Goal: Information Seeking & Learning: Learn about a topic

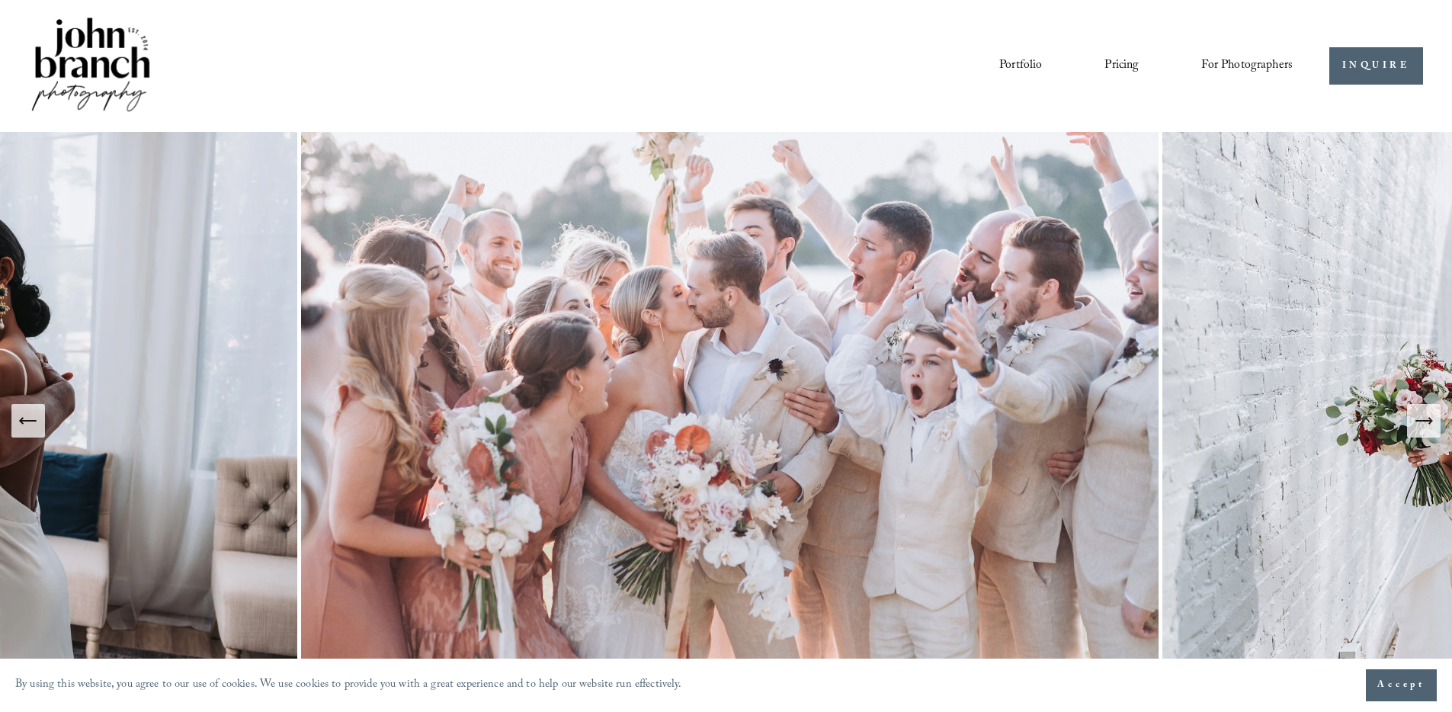
click at [1126, 65] on link "Pricing" at bounding box center [1121, 66] width 34 height 26
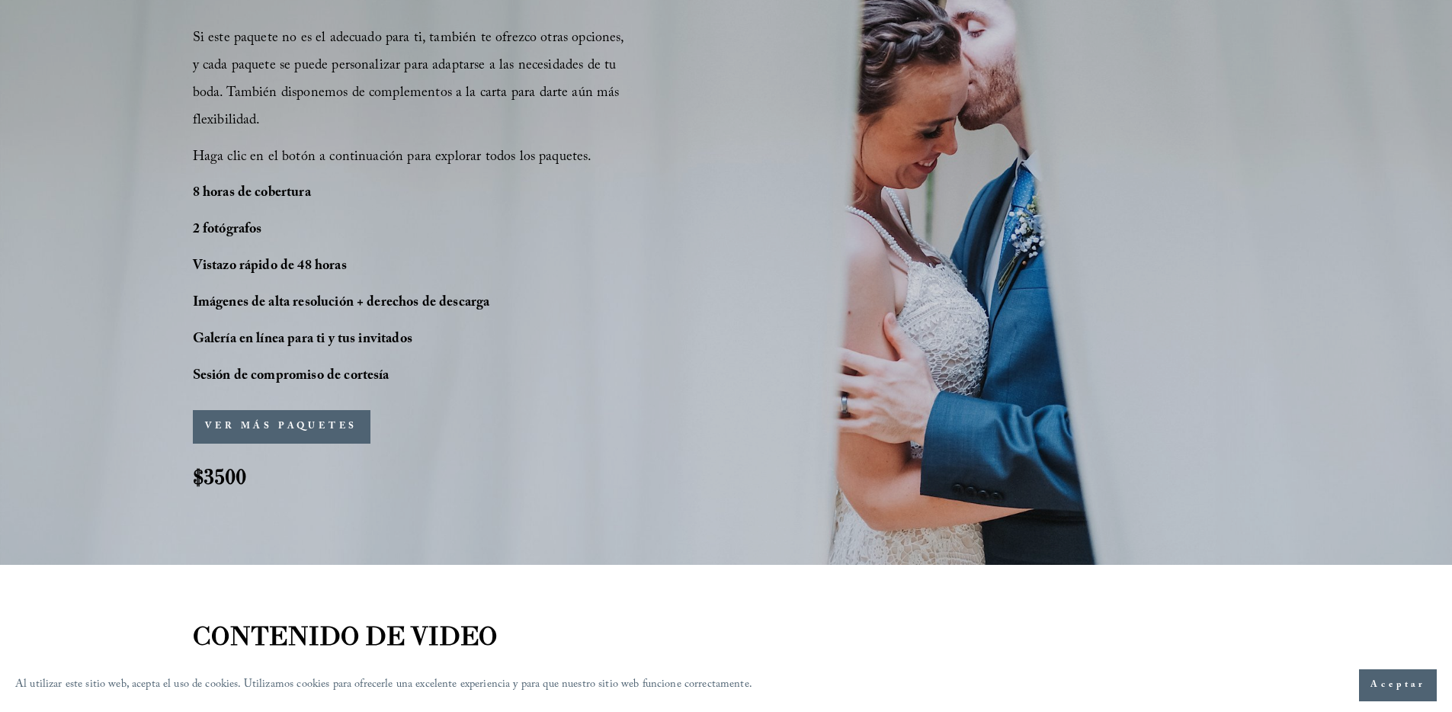
scroll to position [1257, 0]
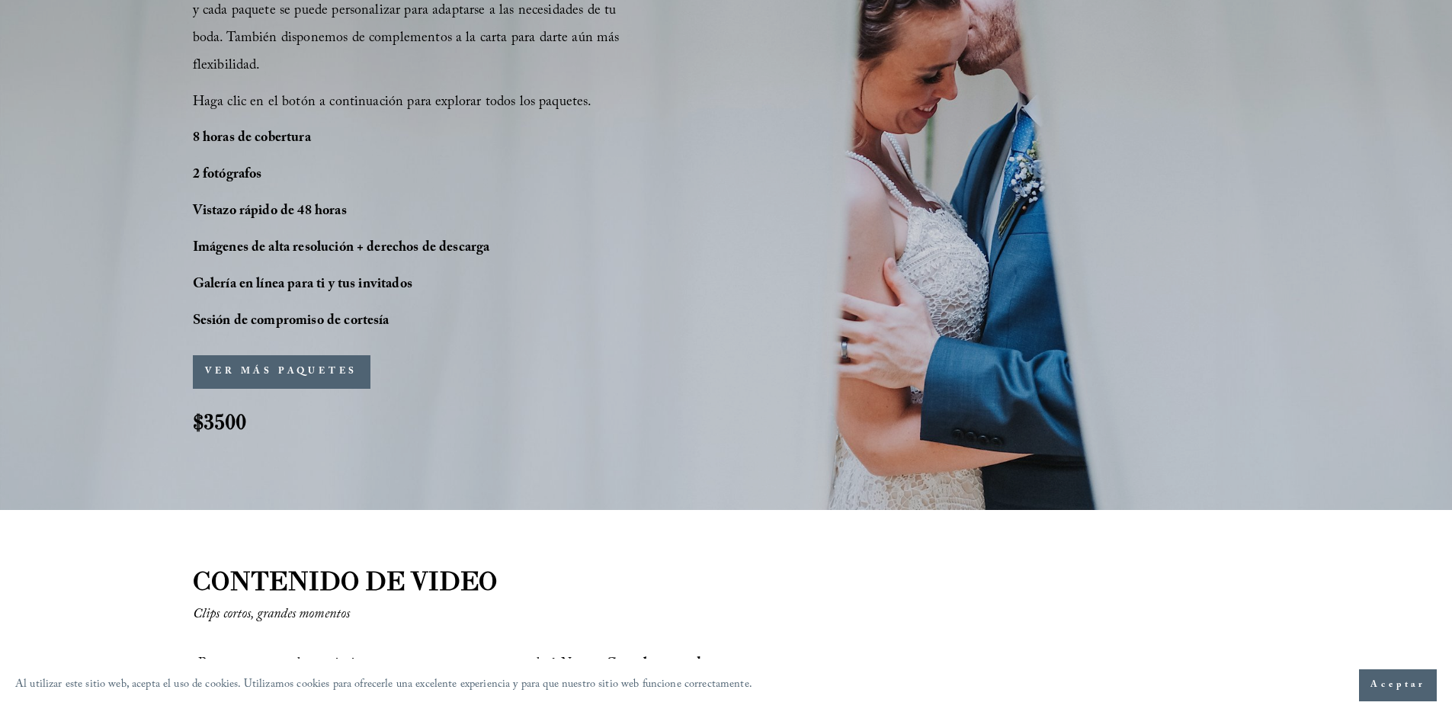
click at [311, 372] on font "VER MÁS PAQUETES" at bounding box center [281, 371] width 152 height 15
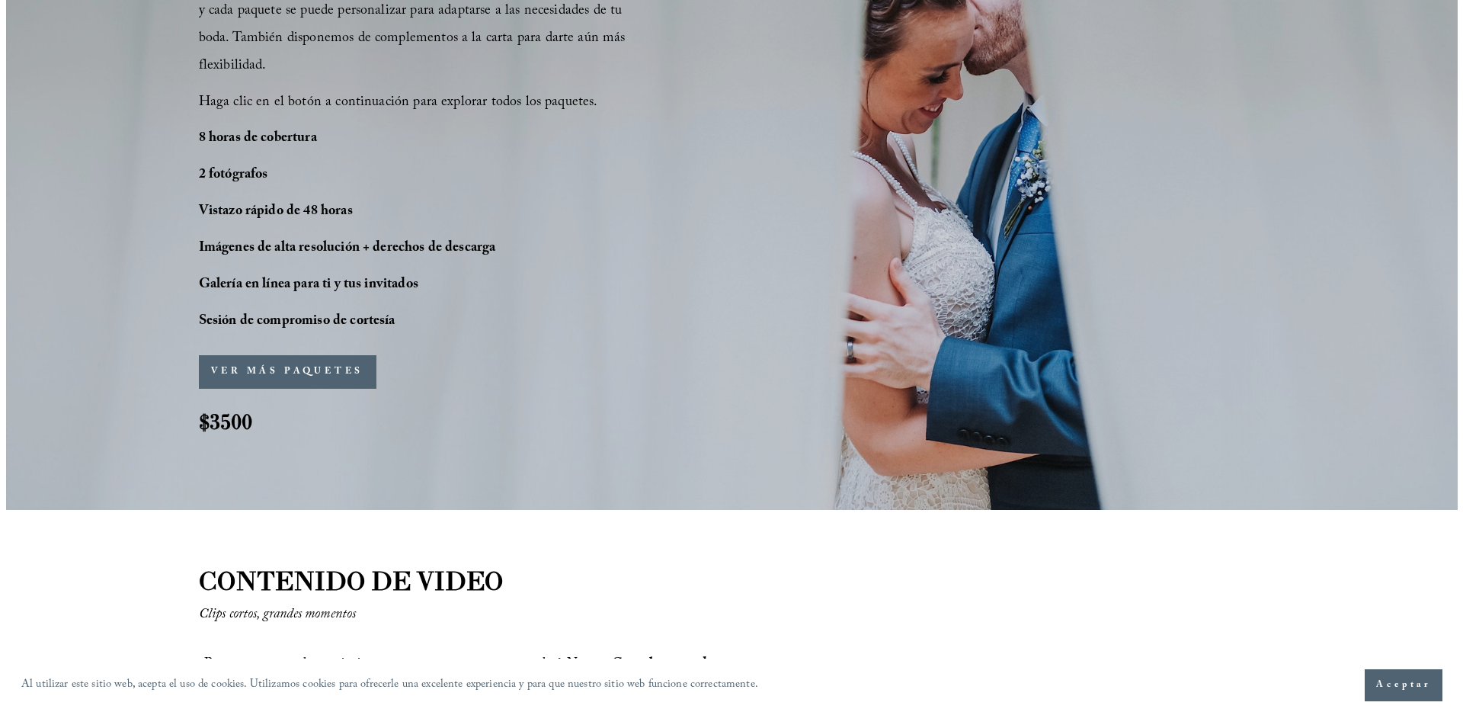
scroll to position [1261, 0]
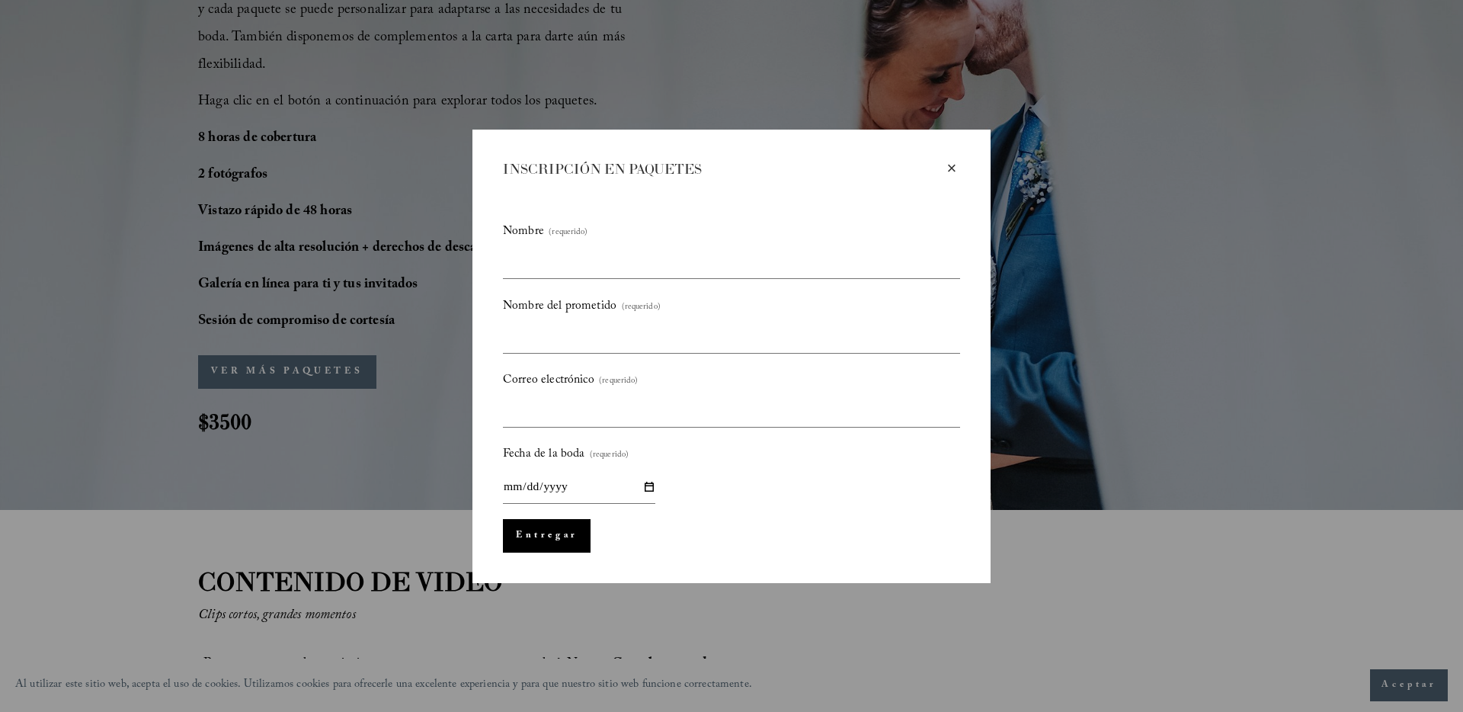
click at [955, 166] on font "×" at bounding box center [952, 168] width 10 height 19
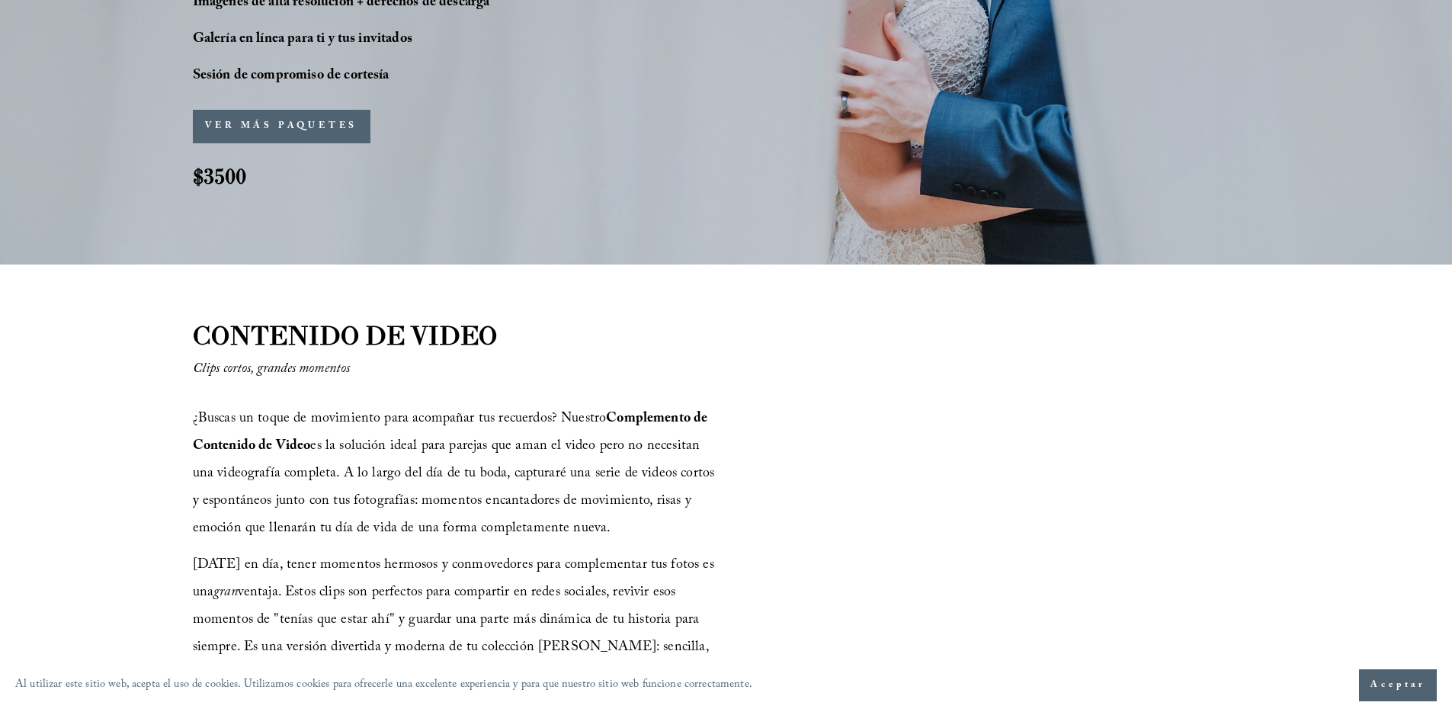
scroll to position [2139, 0]
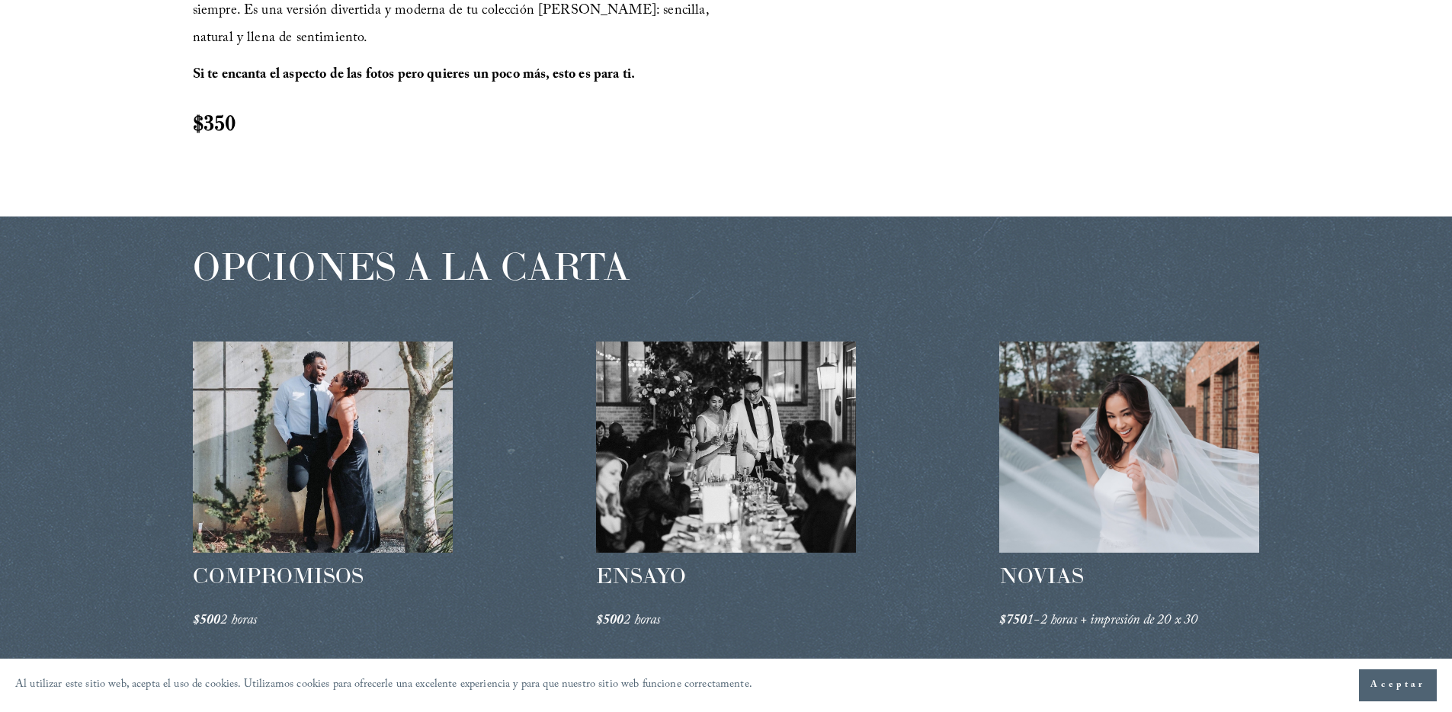
click at [1125, 425] on div at bounding box center [1129, 446] width 261 height 211
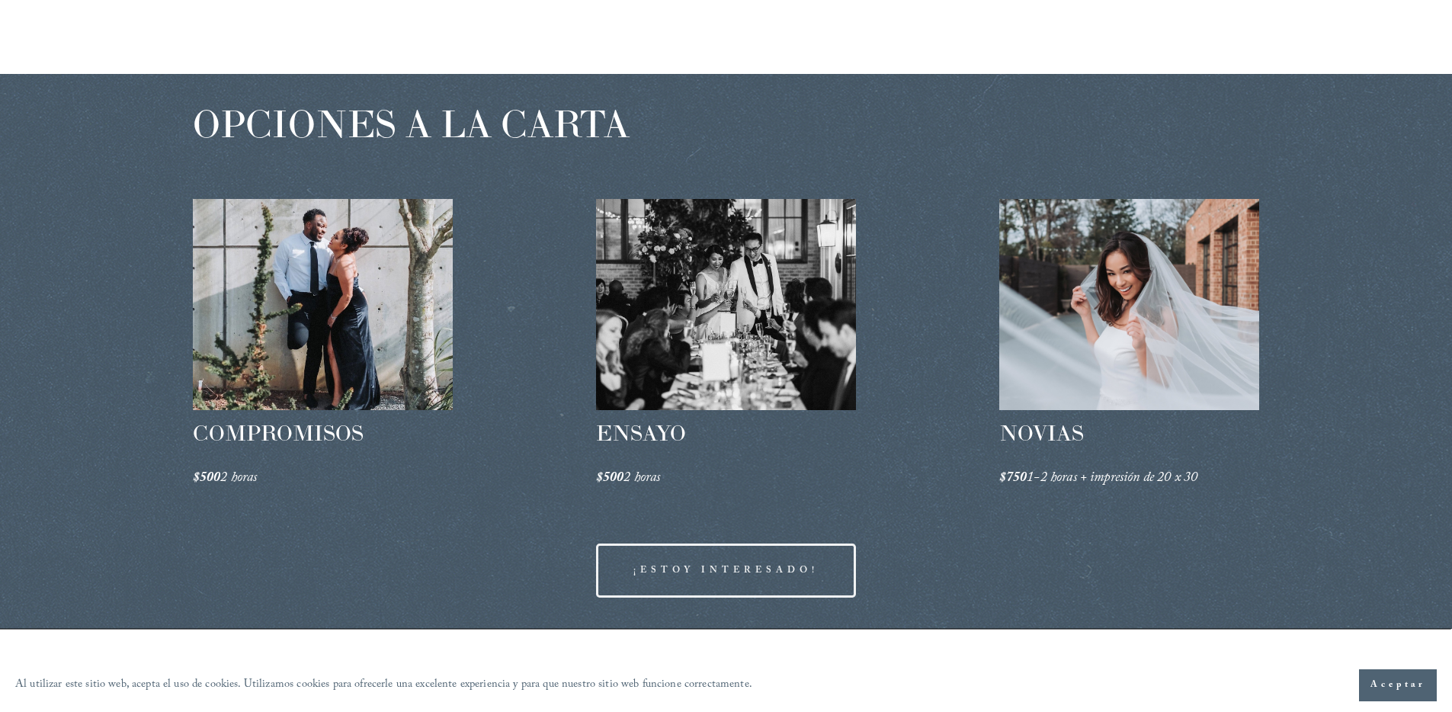
click at [1120, 380] on div at bounding box center [1129, 304] width 261 height 211
click at [1064, 437] on font "NOVIAS" at bounding box center [1041, 432] width 85 height 27
click at [778, 322] on div at bounding box center [726, 304] width 261 height 211
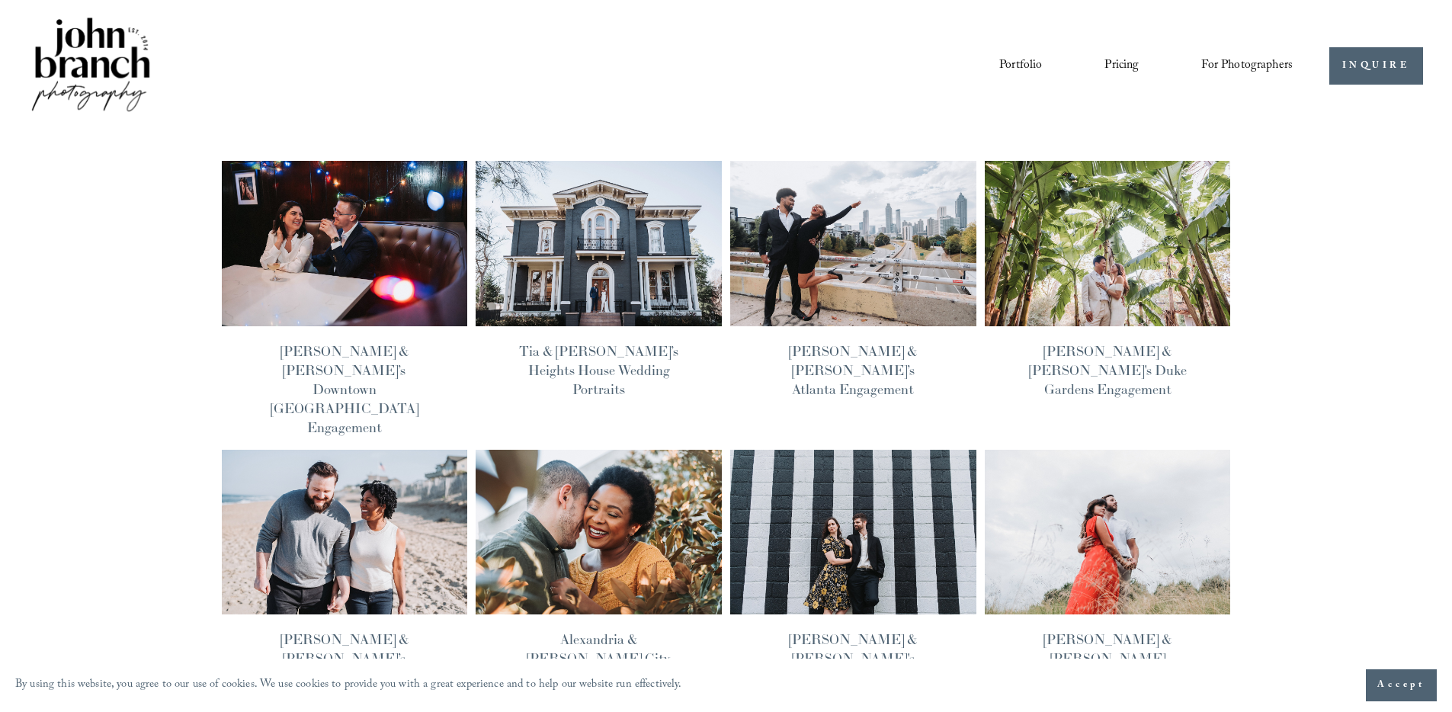
click at [588, 261] on img at bounding box center [599, 243] width 248 height 166
click at [587, 471] on img at bounding box center [599, 531] width 248 height 166
click at [377, 448] on img at bounding box center [344, 531] width 248 height 166
click at [1116, 485] on img at bounding box center [1107, 531] width 248 height 166
click at [1083, 283] on img at bounding box center [1107, 243] width 248 height 166
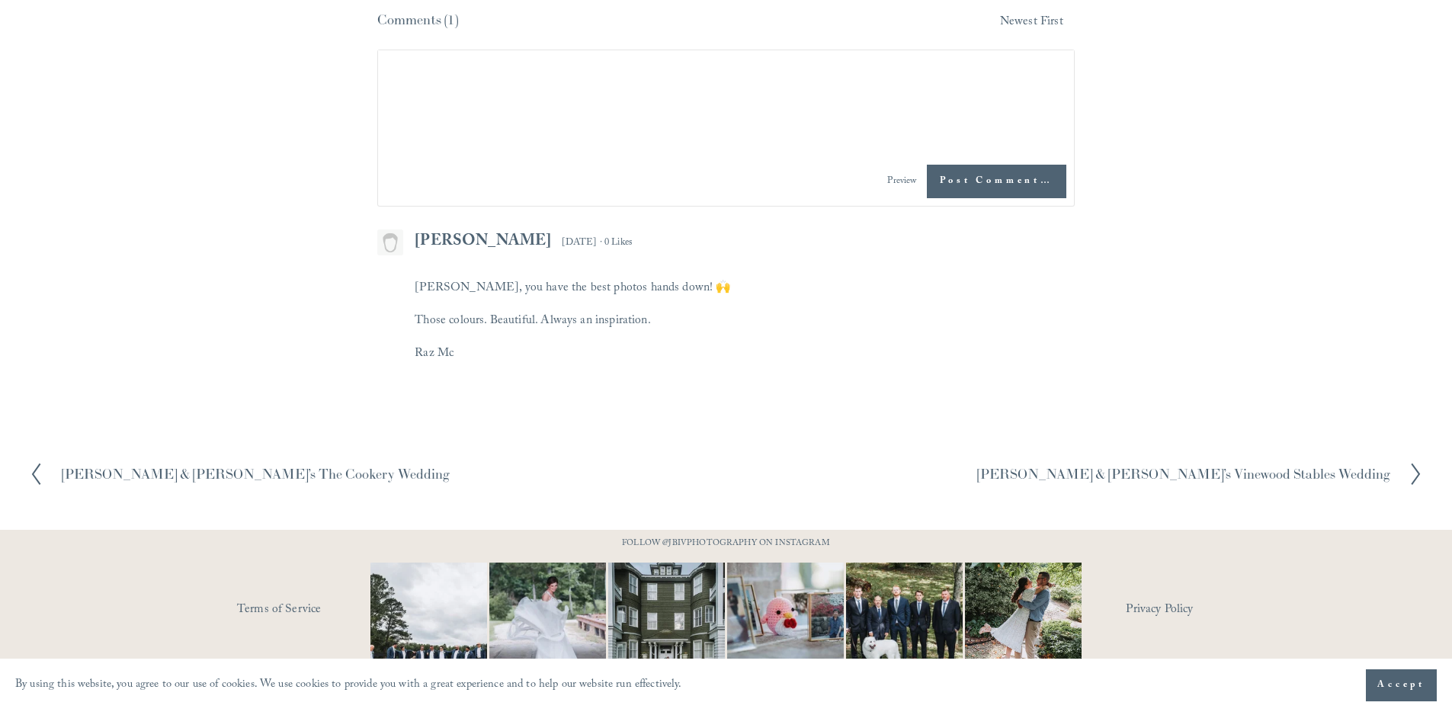
scroll to position [8125, 0]
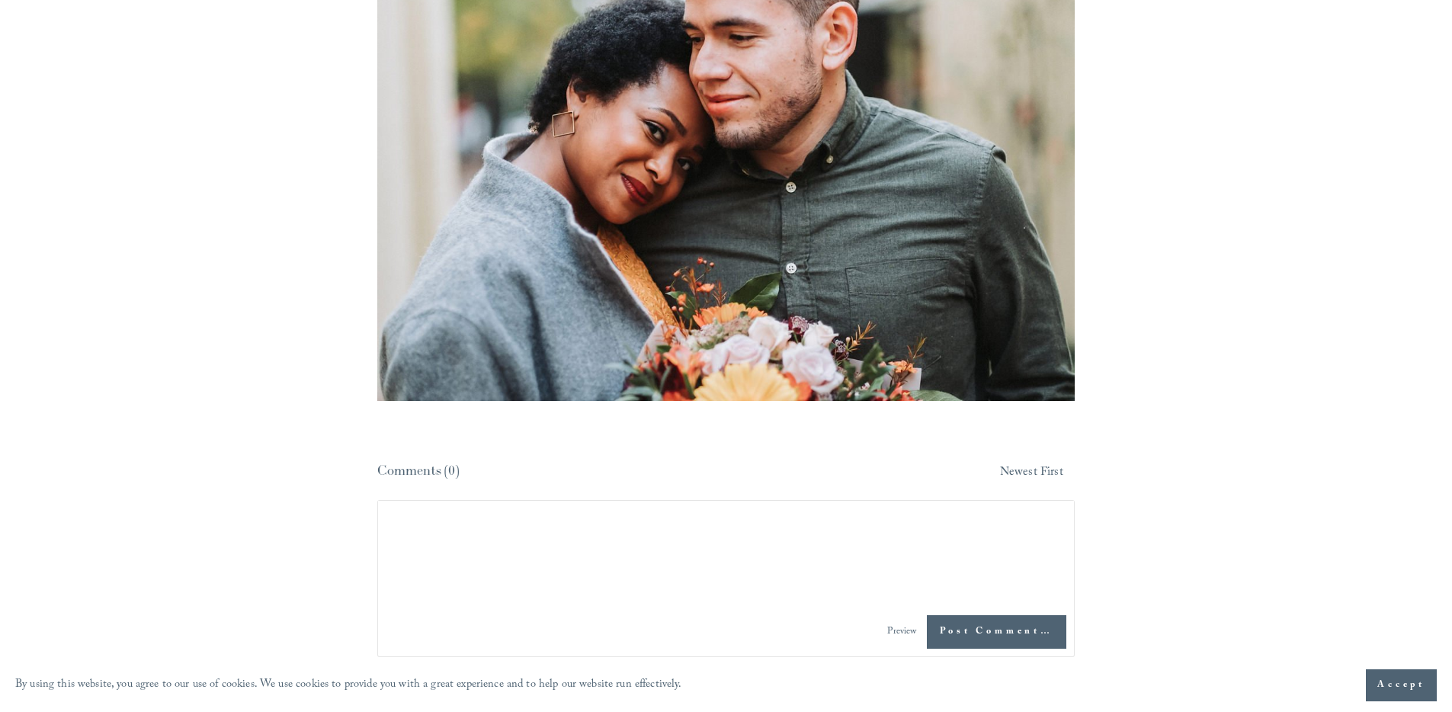
scroll to position [7563, 0]
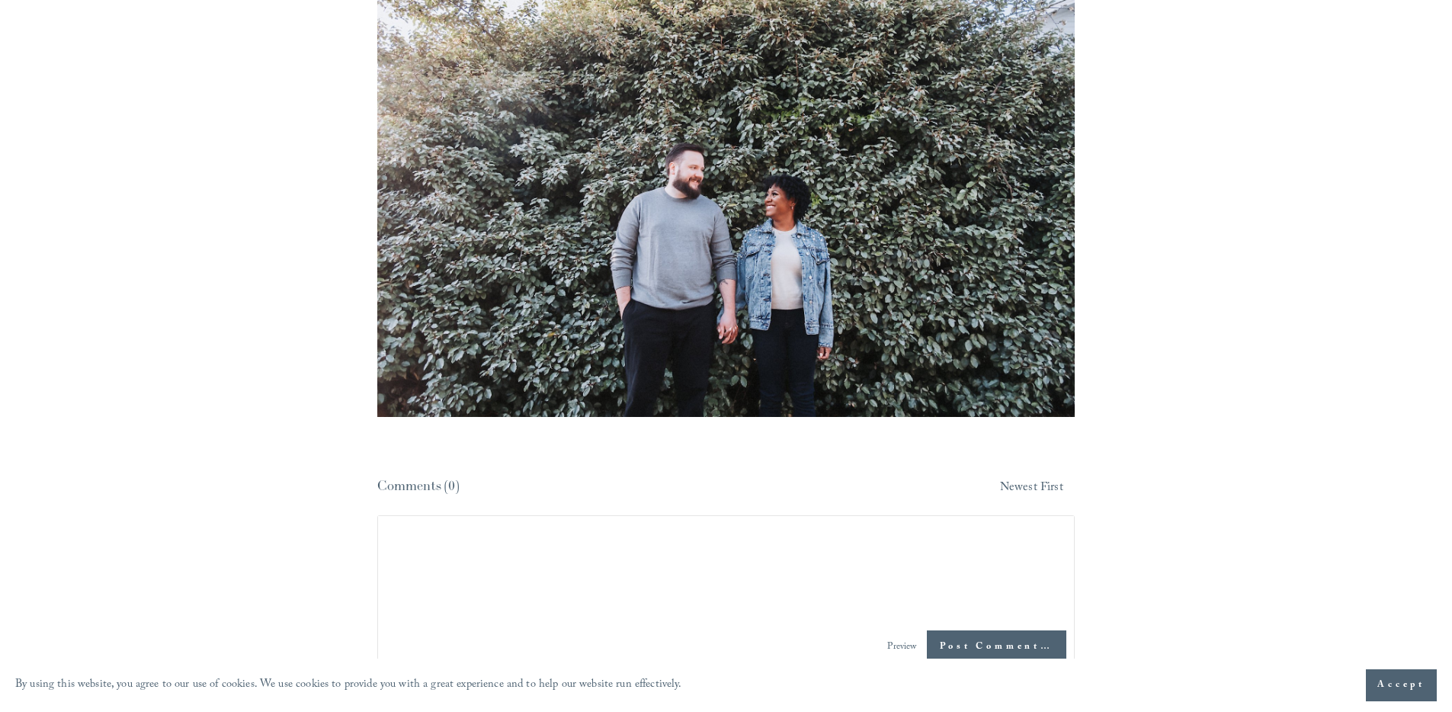
scroll to position [5818, 0]
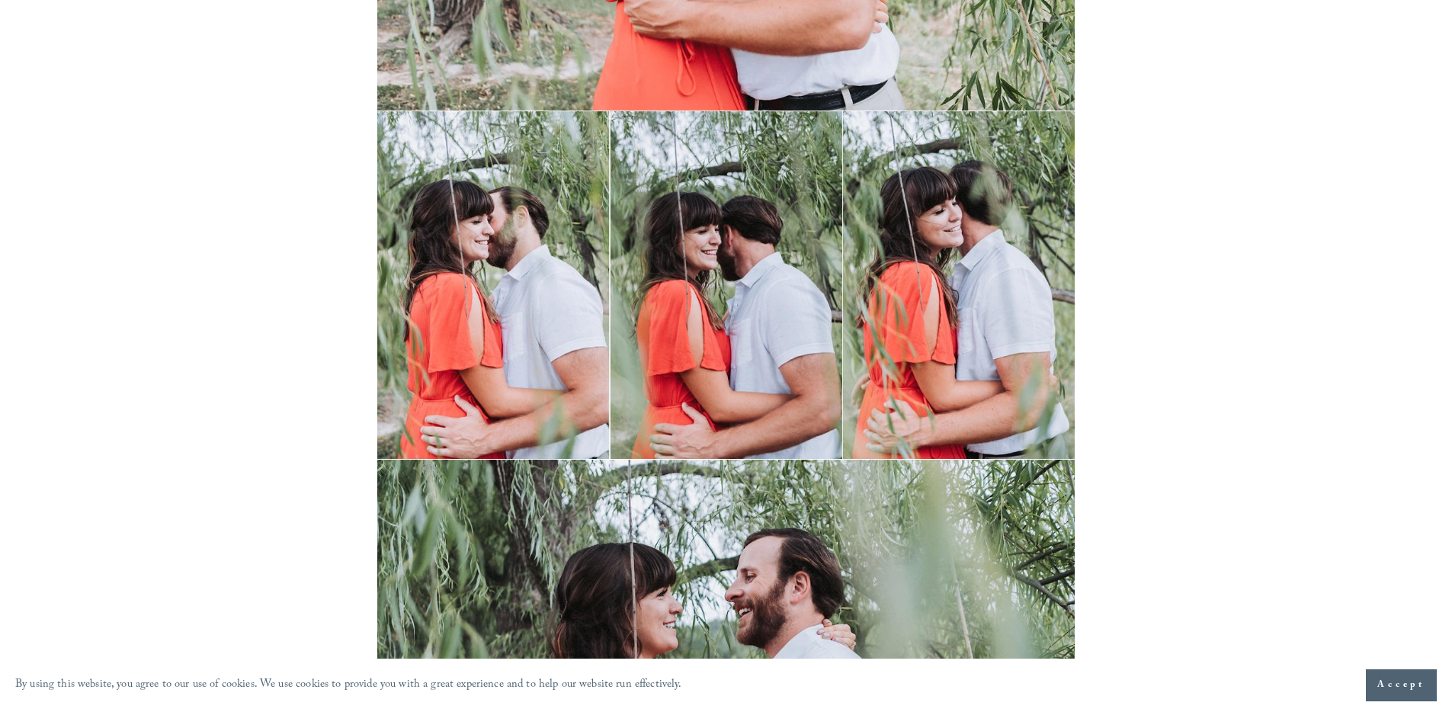
scroll to position [9597, 0]
